Goal: Communication & Community: Answer question/provide support

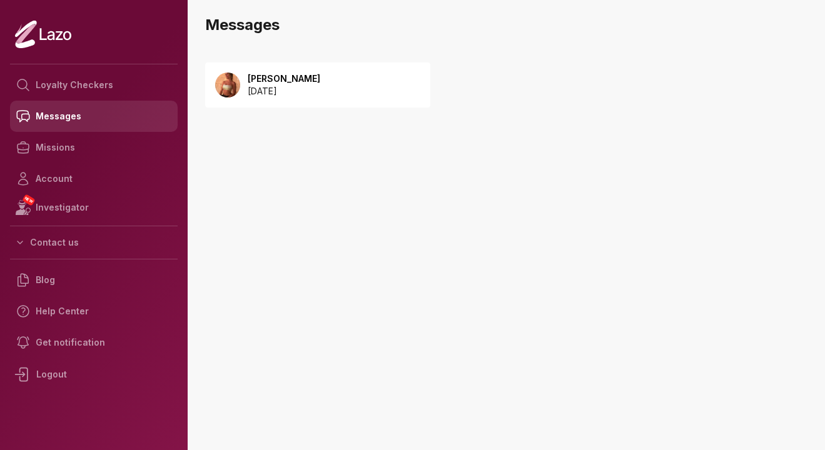
click at [93, 118] on link "Messages" at bounding box center [94, 116] width 168 height 31
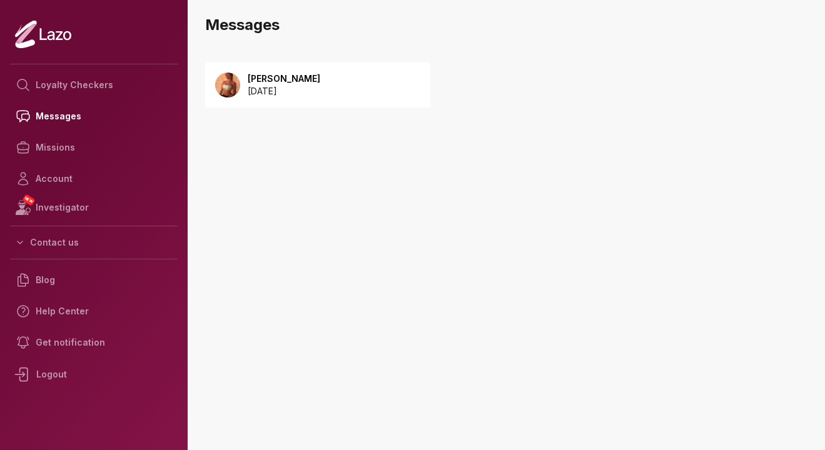
click at [306, 79] on p "[PERSON_NAME]" at bounding box center [284, 79] width 73 height 13
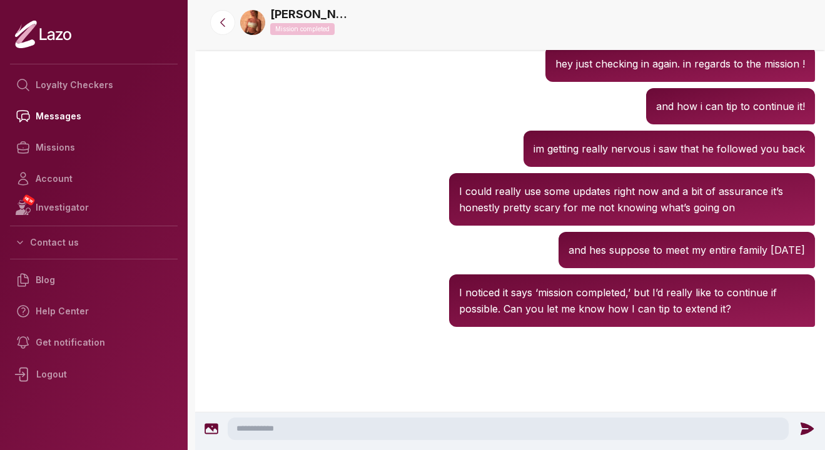
scroll to position [1390, 0]
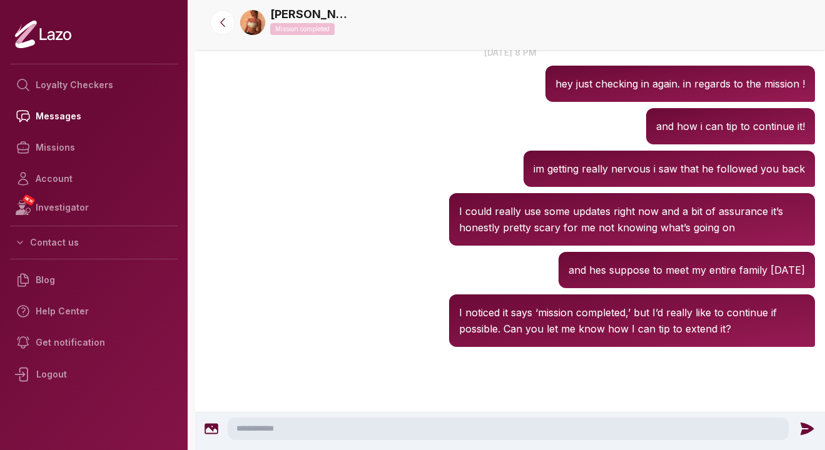
click at [355, 433] on textarea at bounding box center [508, 429] width 561 height 23
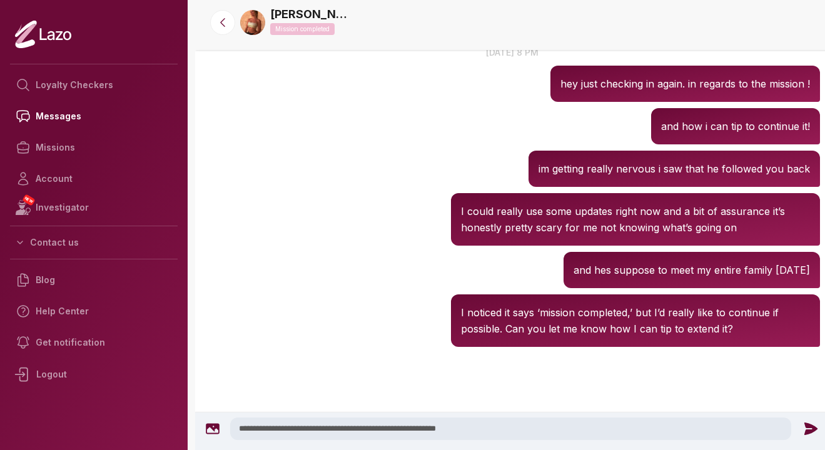
type textarea "**********"
drag, startPoint x: 493, startPoint y: 424, endPoint x: 280, endPoint y: 353, distance: 224.8
drag, startPoint x: 470, startPoint y: 336, endPoint x: 466, endPoint y: 258, distance: 78.2
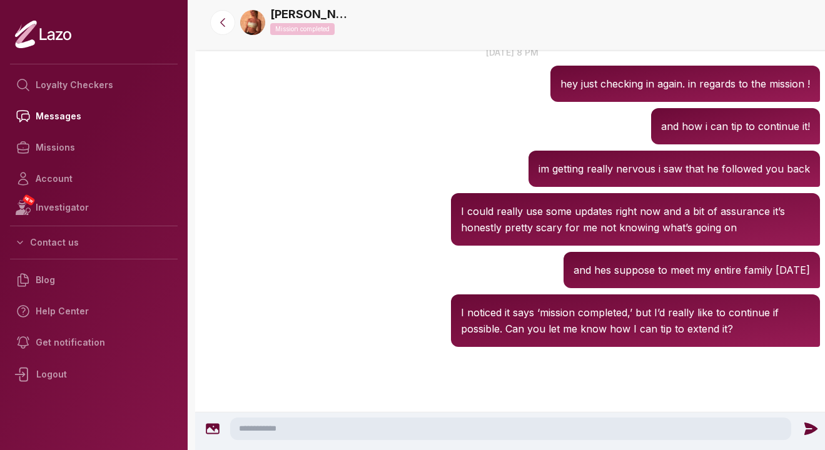
click at [440, 179] on div "Sharon 8:26 PM im getting really nervous i saw that he followed you back" at bounding box center [512, 169] width 635 height 43
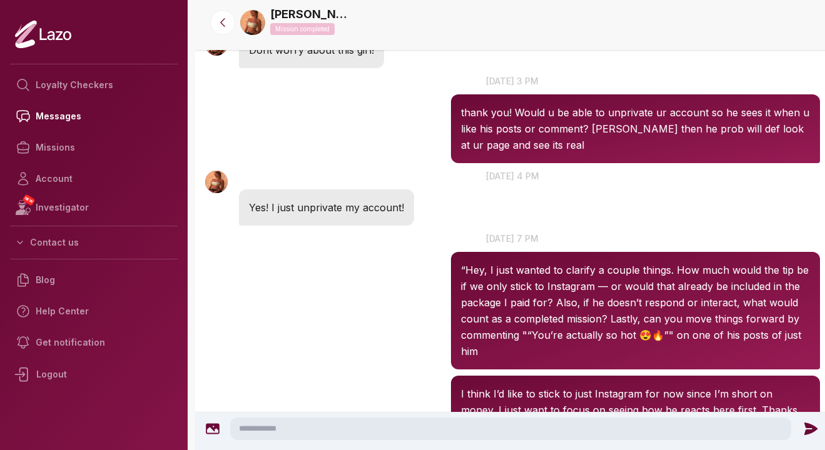
scroll to position [800, 0]
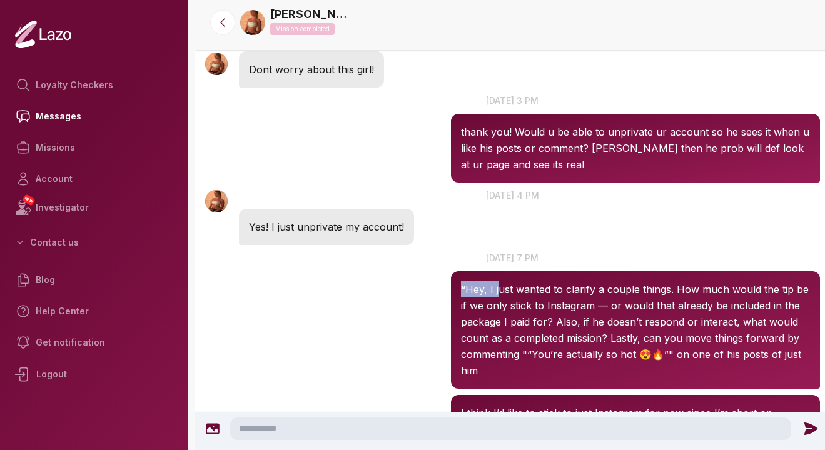
drag, startPoint x: 498, startPoint y: 290, endPoint x: 456, endPoint y: 290, distance: 41.9
click at [456, 290] on div "“Hey, I just wanted to clarify a couple things. How much would the tip be if we…" at bounding box center [635, 330] width 369 height 118
click at [406, 293] on div "Sharon 7:25 PM 16 Sep at 7 pm “Hey, I just wanted to clarify a couple things. H…" at bounding box center [512, 320] width 635 height 144
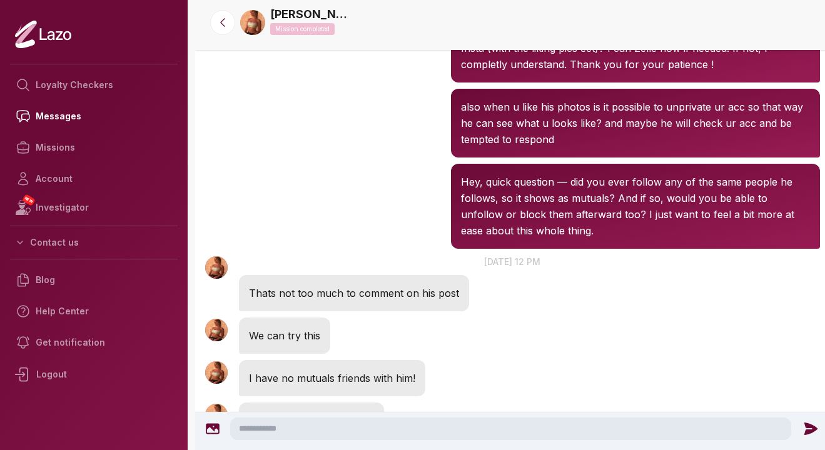
scroll to position [462, 0]
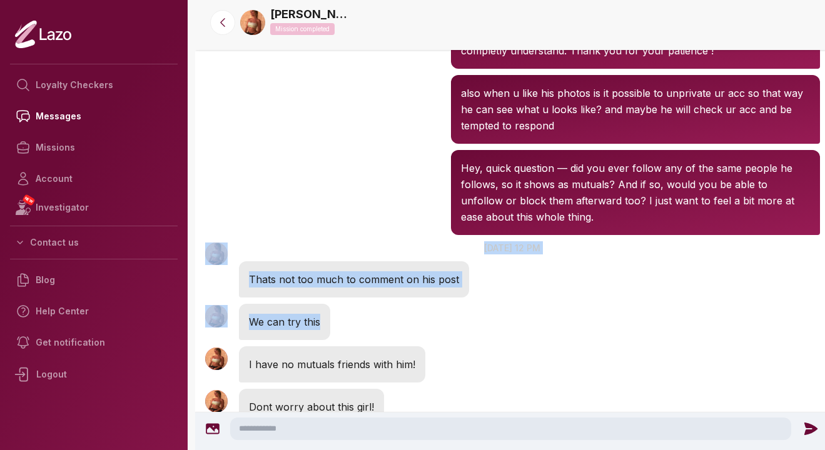
drag, startPoint x: 421, startPoint y: 331, endPoint x: 410, endPoint y: 211, distance: 121.1
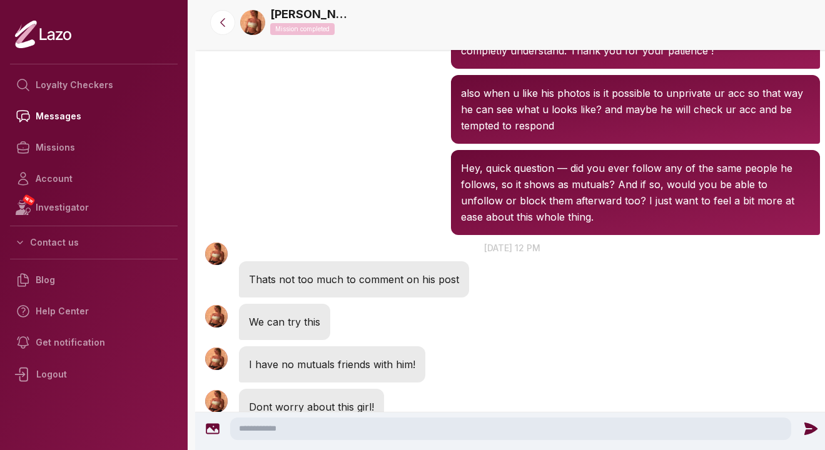
click at [379, 191] on div "Sharon 10:53 AM Hey, quick question — did you ever follow any of the same peopl…" at bounding box center [512, 192] width 635 height 91
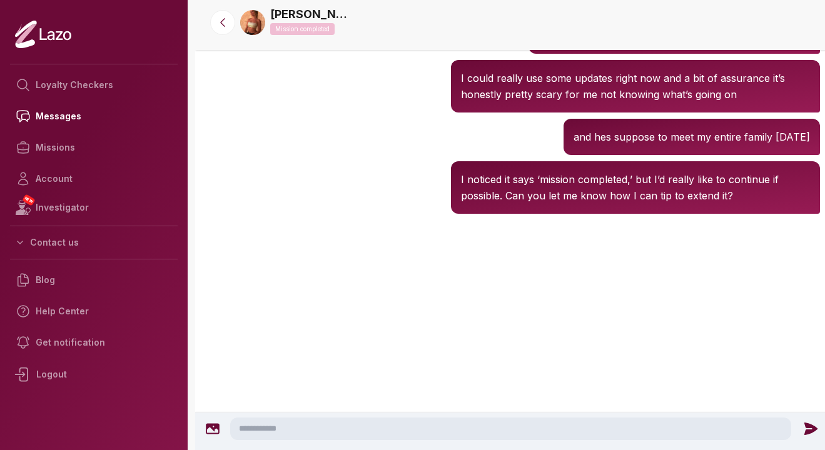
scroll to position [9390, 0]
click at [219, 20] on icon at bounding box center [222, 22] width 13 height 13
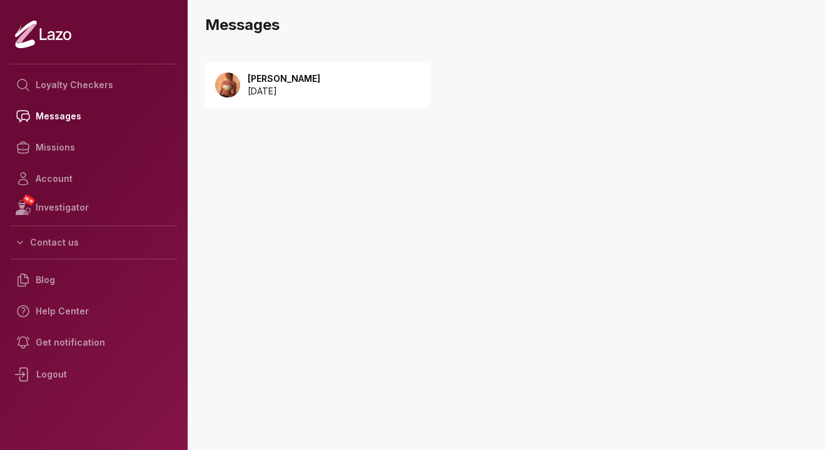
click at [273, 81] on p "[PERSON_NAME]" at bounding box center [284, 79] width 73 height 13
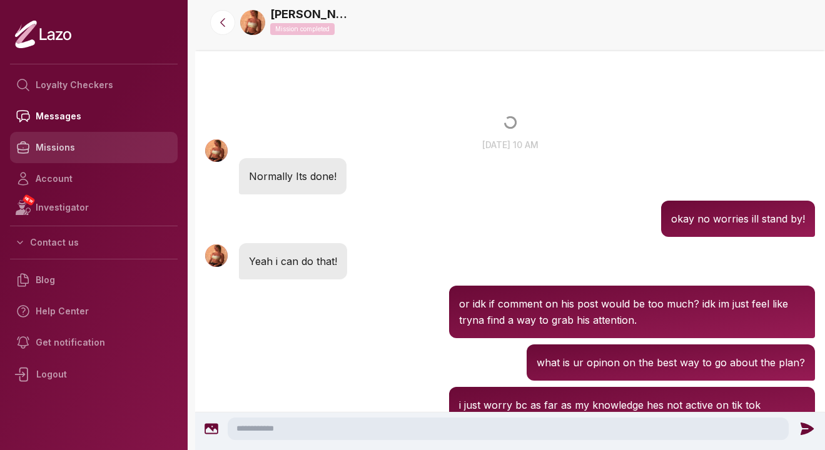
click at [70, 151] on link "Missions" at bounding box center [94, 147] width 168 height 31
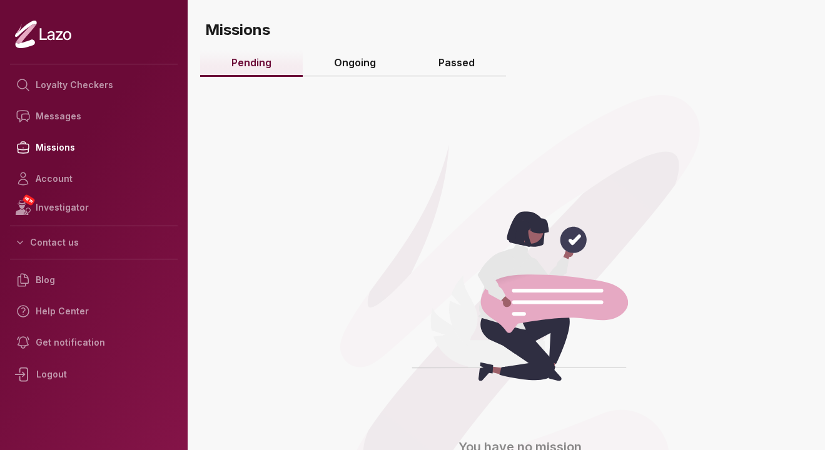
click at [443, 59] on link "Passed" at bounding box center [456, 63] width 99 height 27
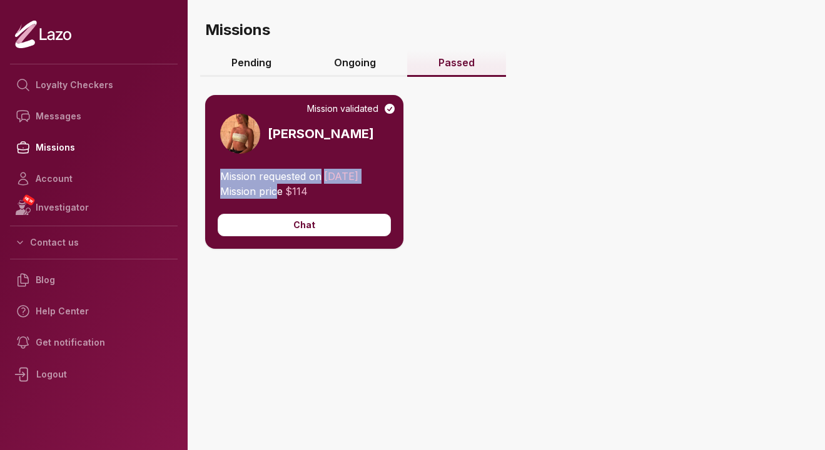
drag, startPoint x: 275, startPoint y: 194, endPoint x: 218, endPoint y: 176, distance: 59.7
click at [218, 176] on div "Mission requested on [DATE] Mission price $ 114" at bounding box center [304, 191] width 198 height 45
click at [276, 176] on span "Mission requested on" at bounding box center [270, 176] width 101 height 13
drag, startPoint x: 276, startPoint y: 176, endPoint x: 329, endPoint y: 189, distance: 54.1
click at [329, 189] on div "Mission requested on [DATE] Mission price $ 114" at bounding box center [304, 191] width 198 height 45
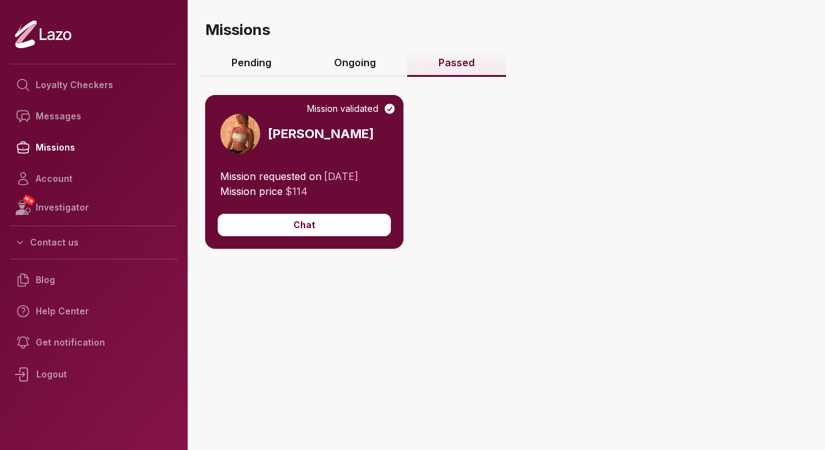
click at [455, 152] on div "Mission validated [PERSON_NAME] Mission requested on [DATE] Mission price $ 114…" at bounding box center [510, 209] width 610 height 279
click at [366, 69] on link "Ongoing" at bounding box center [355, 63] width 104 height 27
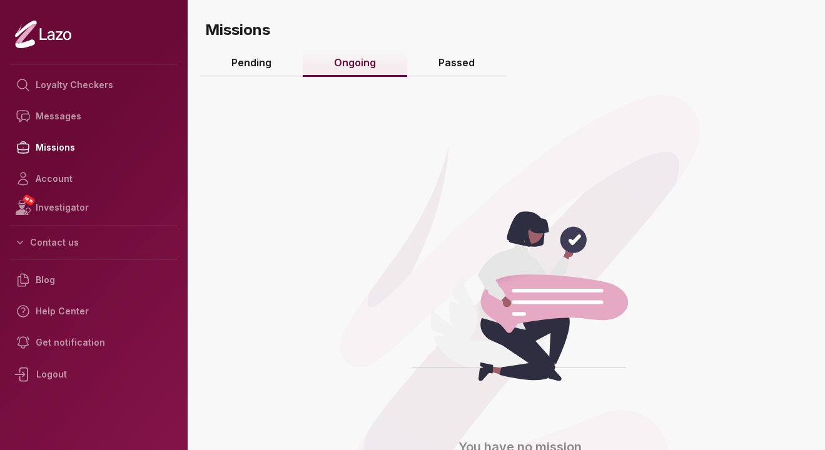
click at [274, 73] on link "Pending" at bounding box center [251, 63] width 103 height 27
click at [329, 65] on link "Ongoing" at bounding box center [355, 63] width 104 height 27
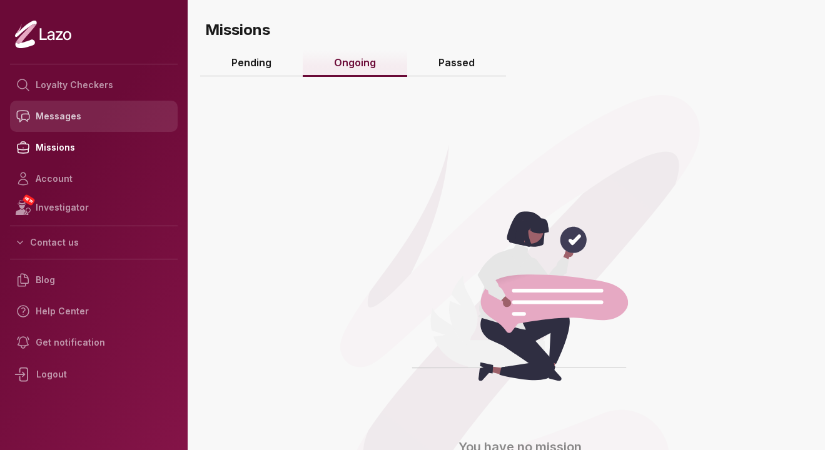
click at [86, 109] on link "Messages" at bounding box center [94, 116] width 168 height 31
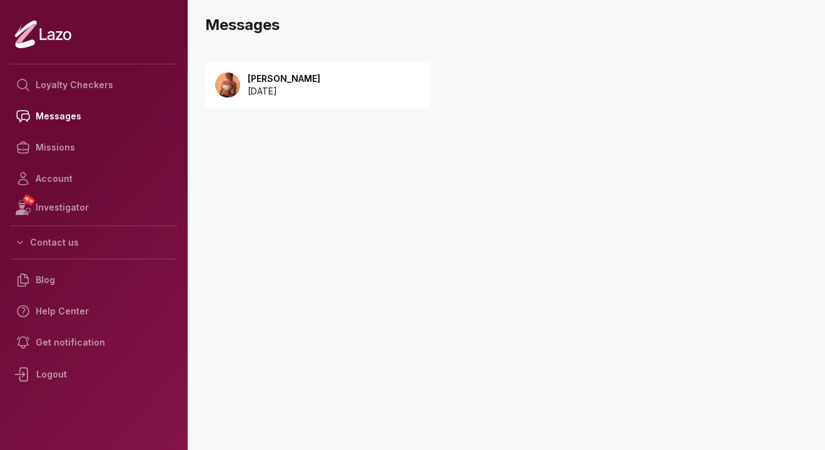
click at [291, 86] on p "[DATE]" at bounding box center [284, 91] width 73 height 13
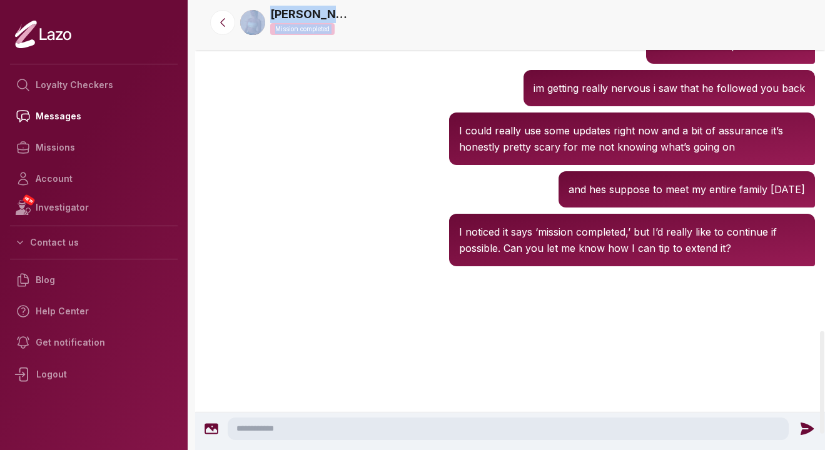
scroll to position [1510, 0]
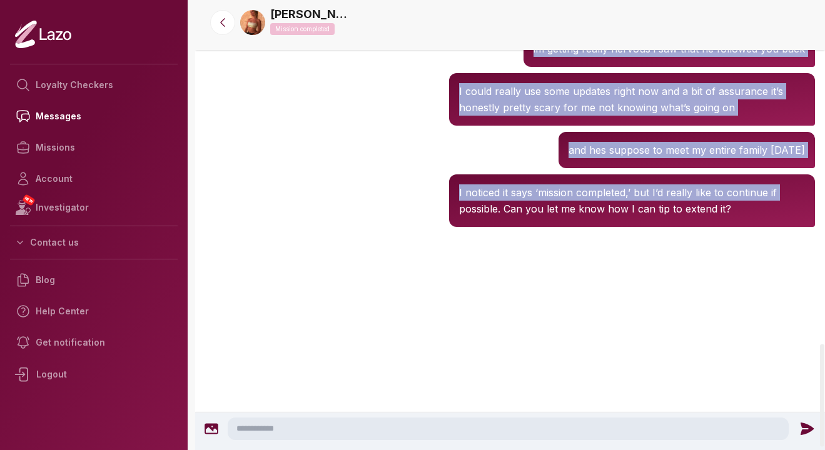
drag, startPoint x: 302, startPoint y: 213, endPoint x: 436, endPoint y: 212, distance: 133.8
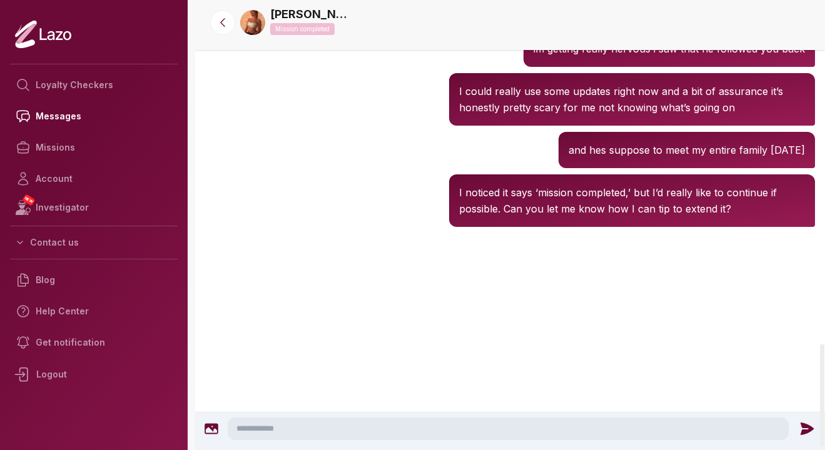
click at [448, 248] on div at bounding box center [510, 280] width 630 height 100
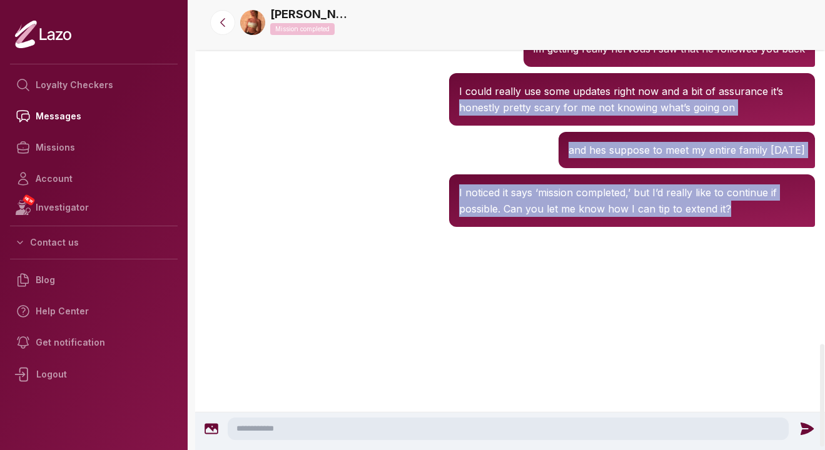
drag, startPoint x: 448, startPoint y: 248, endPoint x: 453, endPoint y: 107, distance: 140.7
click at [396, 169] on div "Sharon 8:31 PM and hes suppose to meet my entire family in two days" at bounding box center [510, 150] width 630 height 43
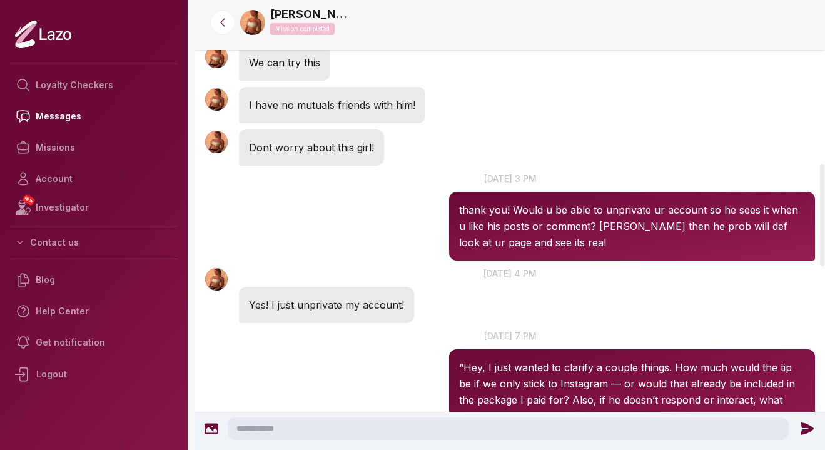
scroll to position [718, 0]
